Goal: Find specific page/section: Find specific page/section

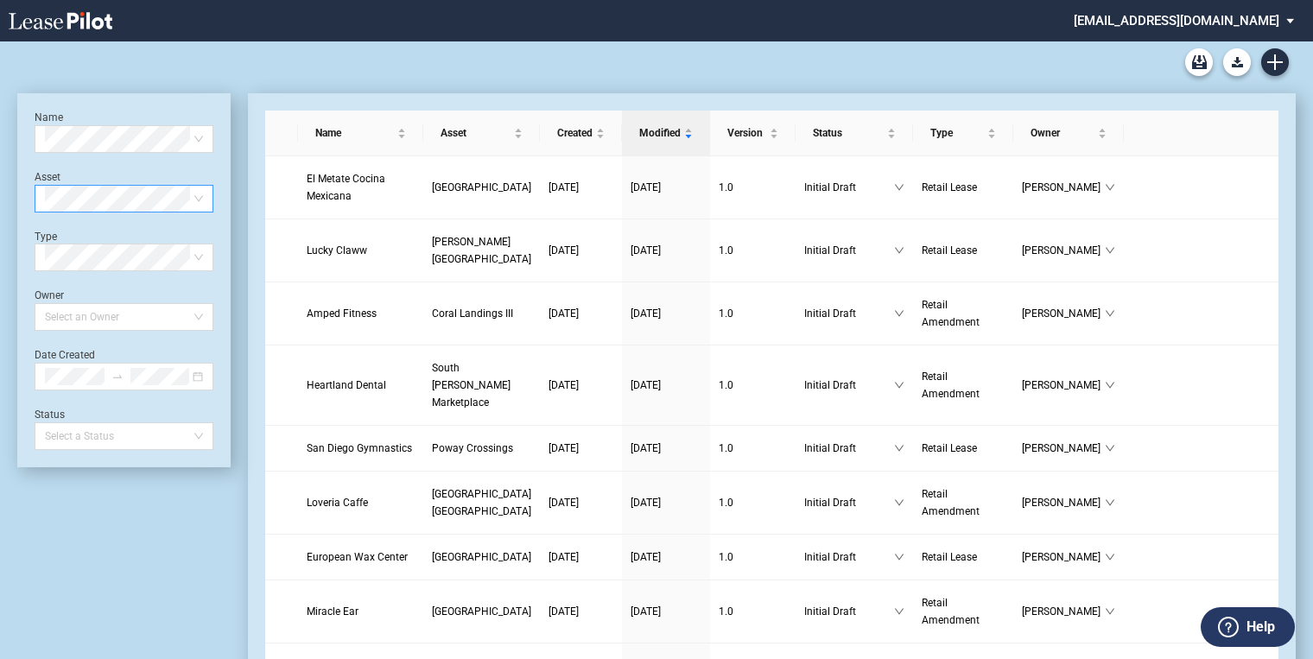
click at [201, 193] on span at bounding box center [124, 199] width 158 height 26
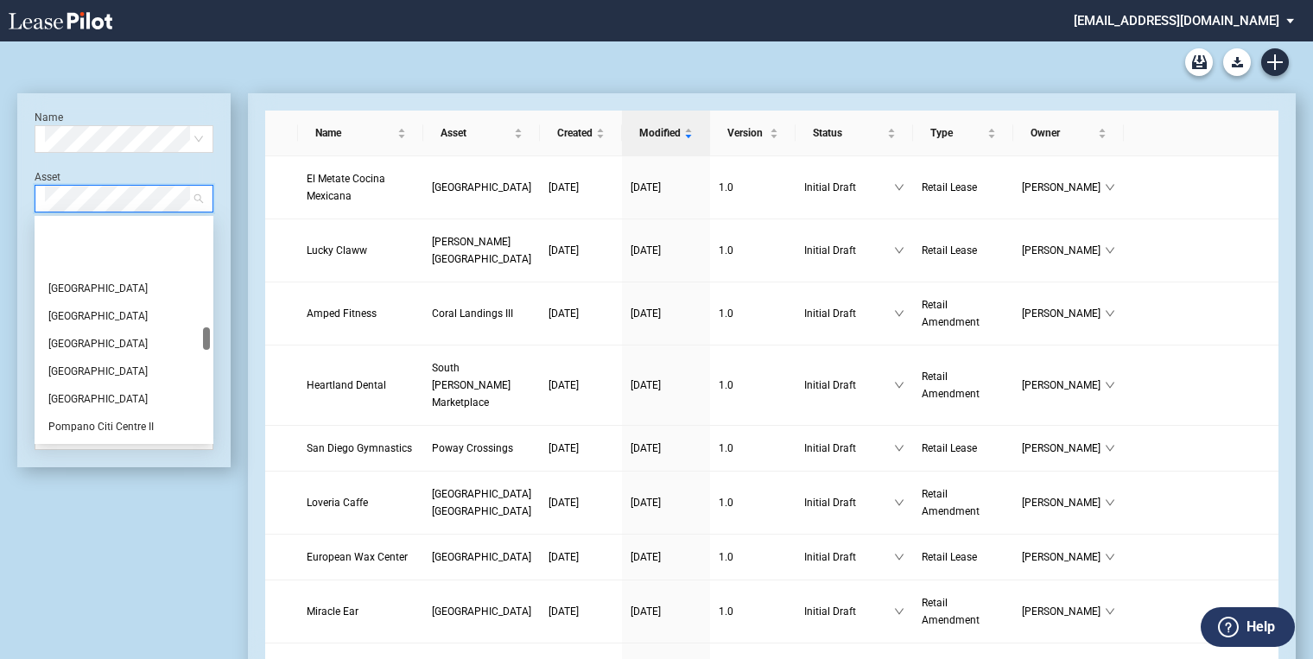
scroll to position [1037, 0]
click at [90, 327] on div "[GEOGRAPHIC_DATA]" at bounding box center [123, 329] width 151 height 17
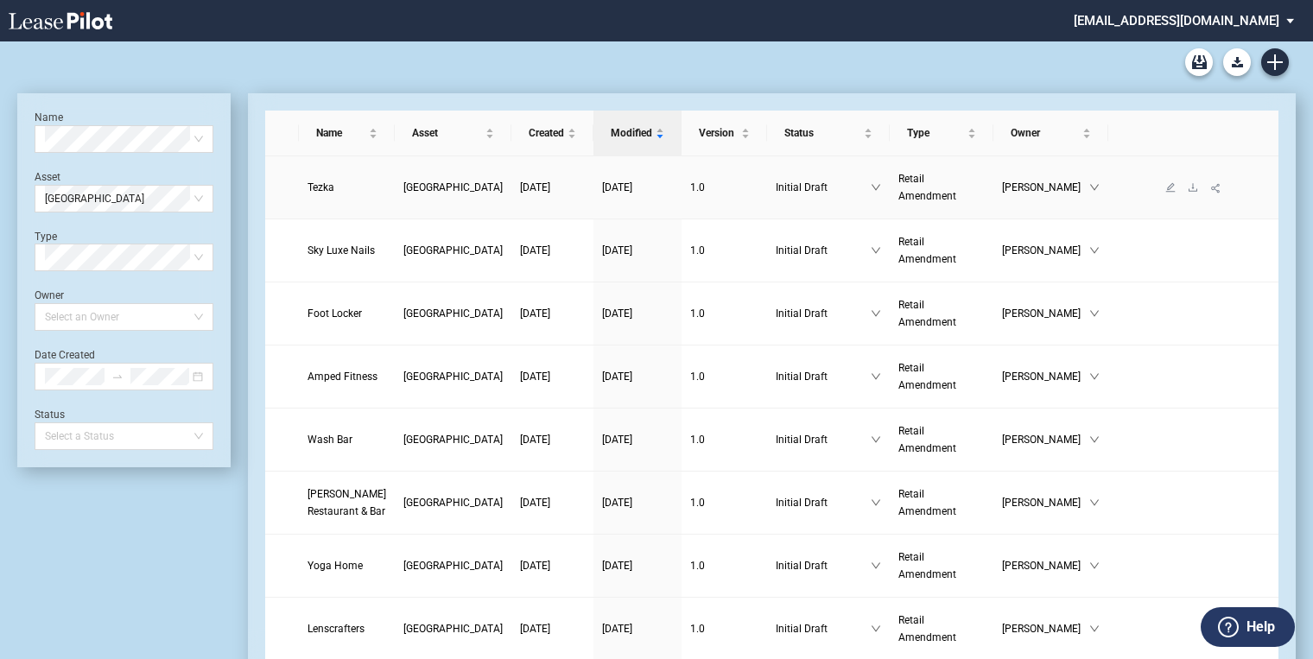
click at [428, 183] on span "[GEOGRAPHIC_DATA]" at bounding box center [452, 187] width 99 height 12
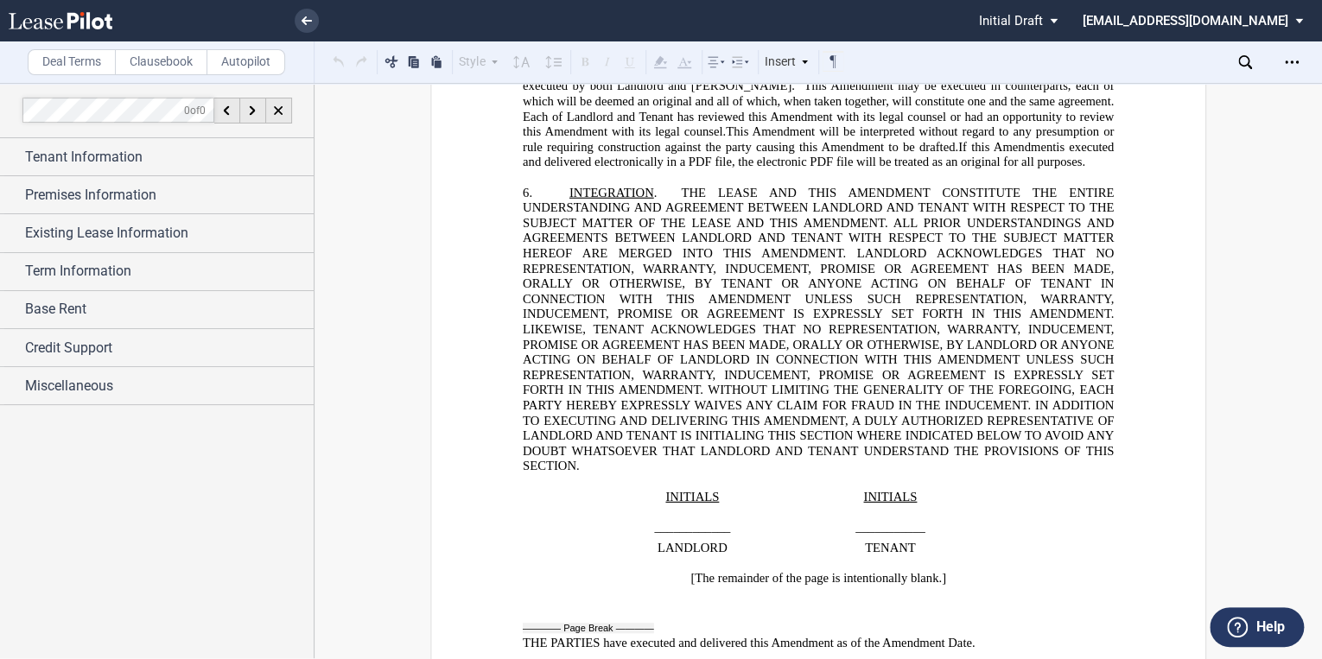
scroll to position [2004, 0]
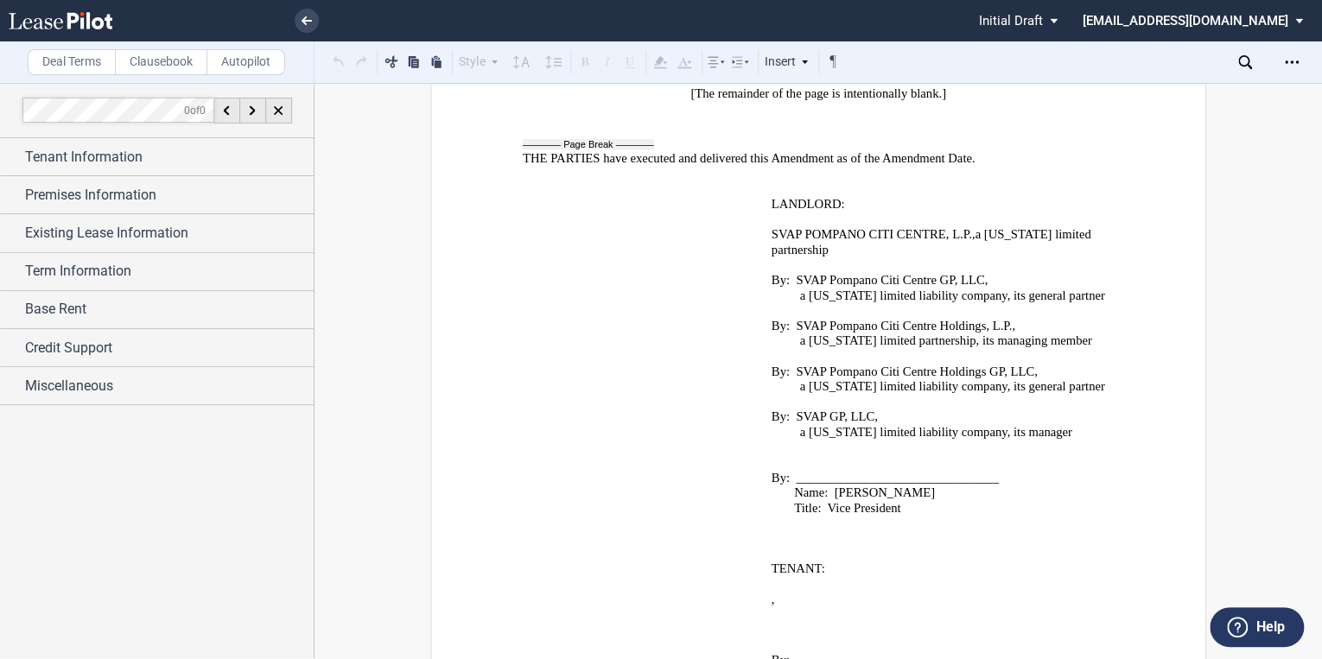
drag, startPoint x: 75, startPoint y: 12, endPoint x: 92, endPoint y: 20, distance: 18.9
click at [75, 12] on icon at bounding box center [61, 20] width 104 height 17
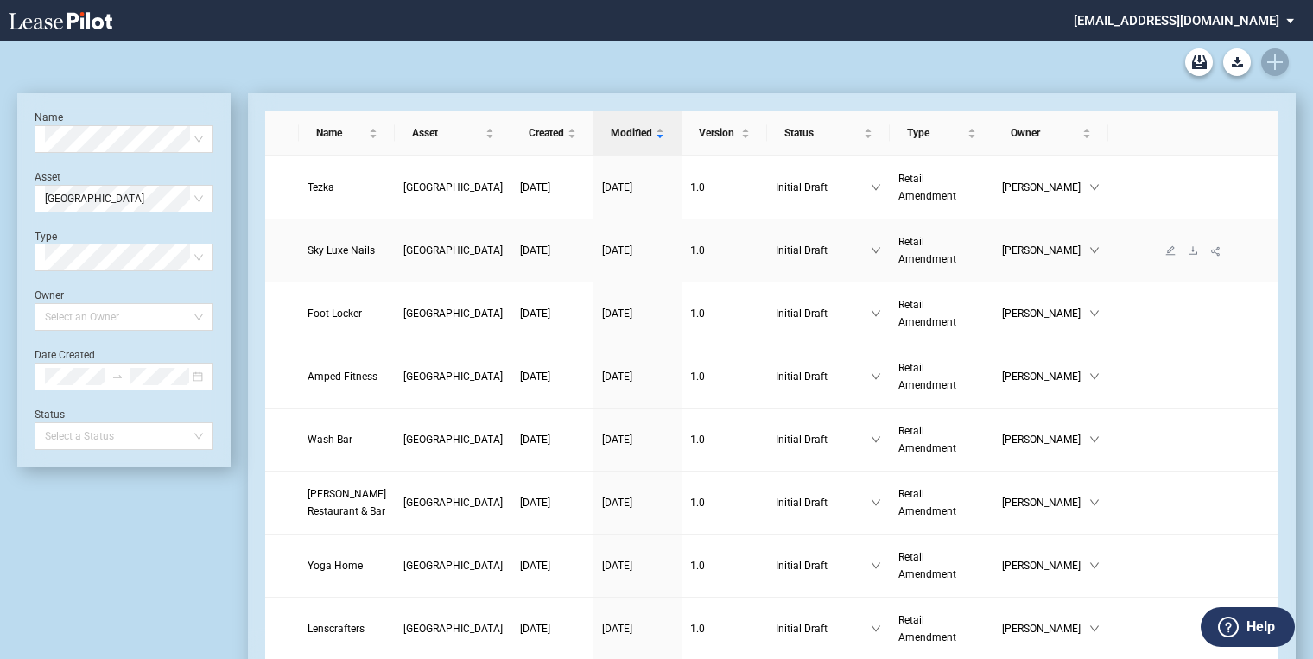
click at [428, 251] on link "[GEOGRAPHIC_DATA]" at bounding box center [452, 250] width 99 height 17
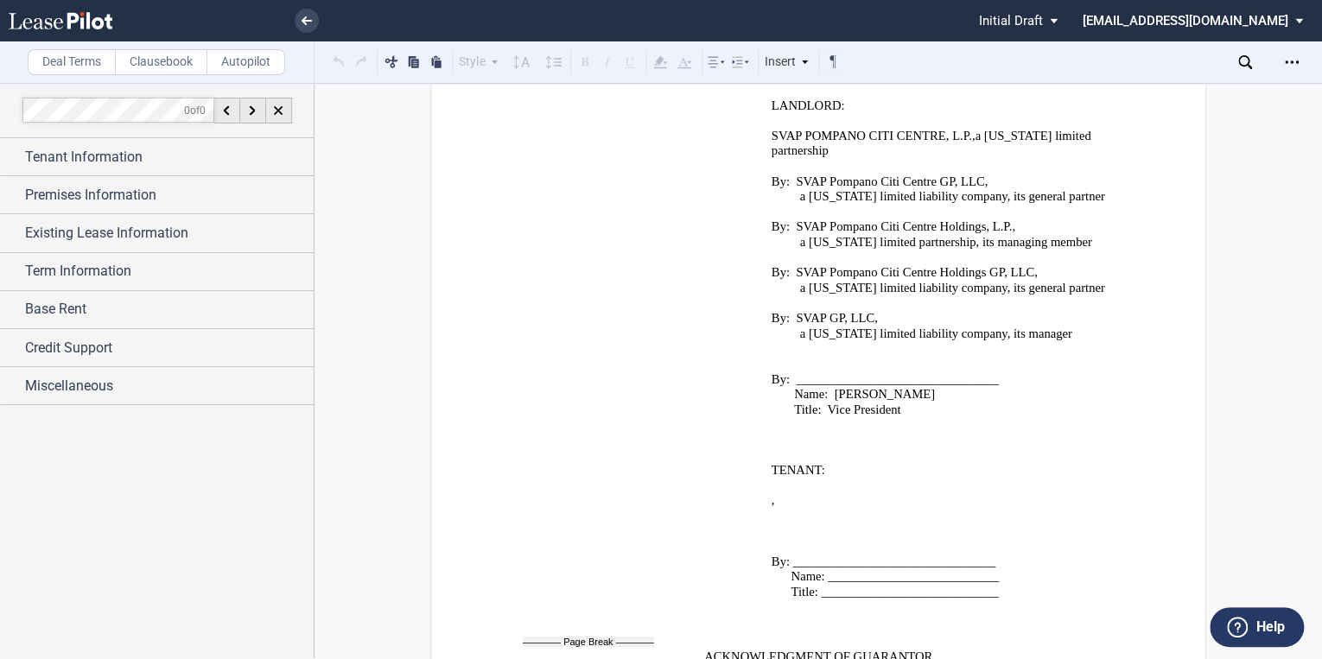
scroll to position [4699, 0]
